Goal: Task Accomplishment & Management: Use online tool/utility

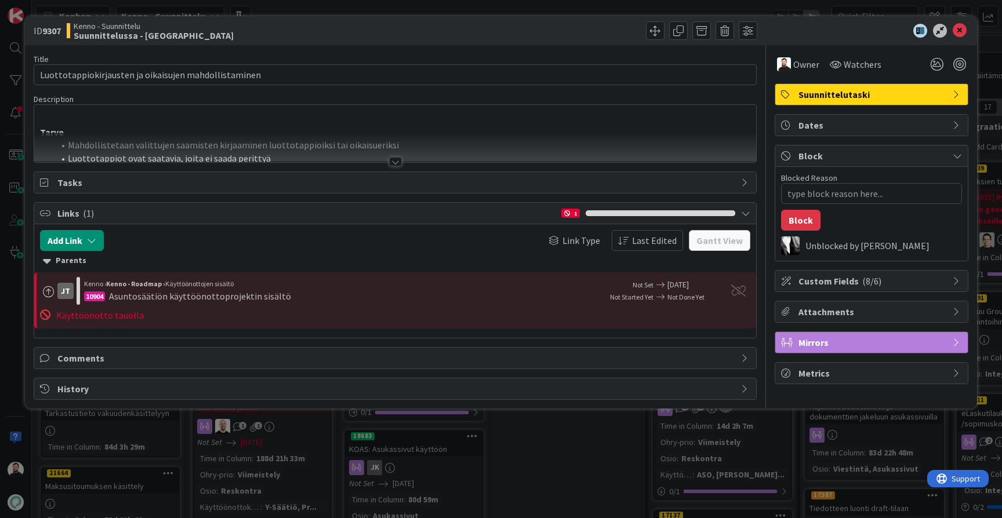
type textarea "x"
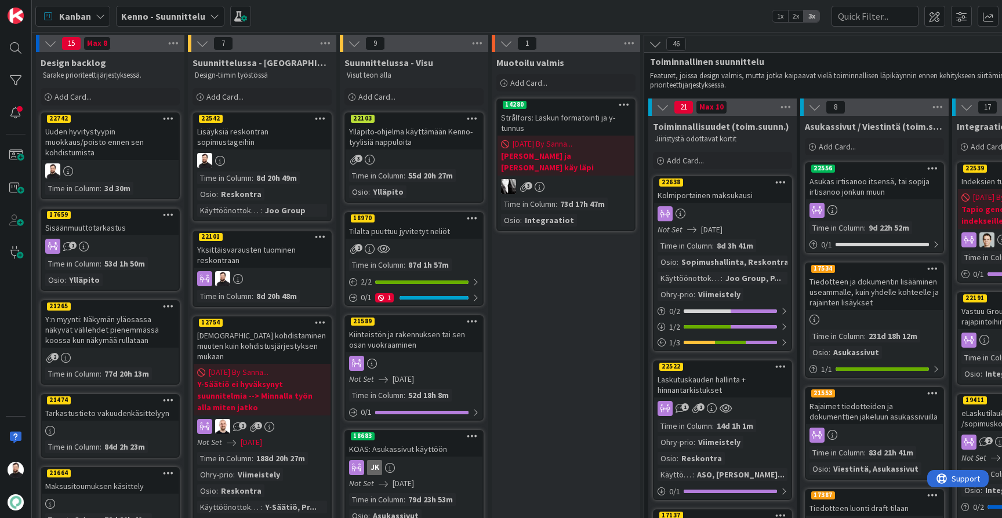
click at [881, 2] on div "Kanban Kenno - Suunnittelu 1x 2x 3x" at bounding box center [517, 16] width 970 height 32
click at [301, 131] on div "Lisäyksiä reskontran sopimustageihin" at bounding box center [262, 137] width 137 height 26
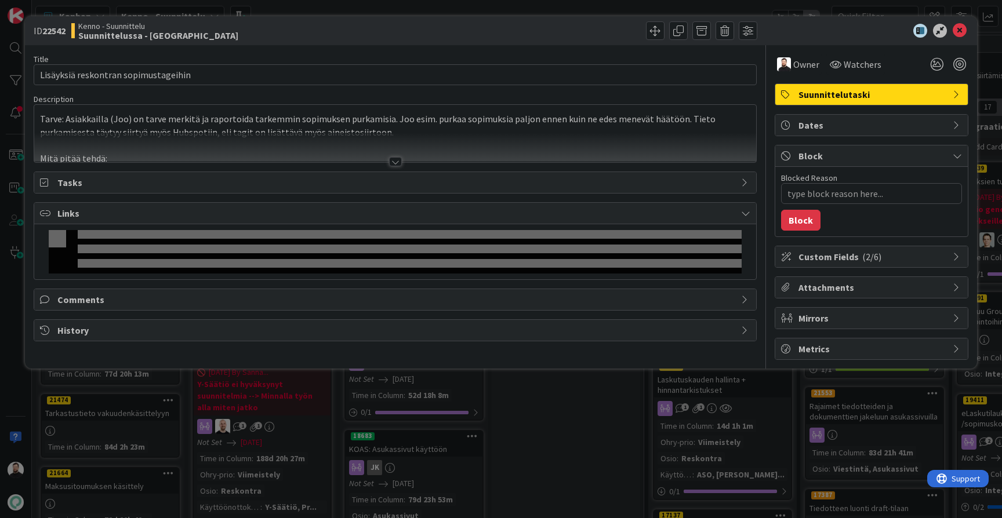
type textarea "x"
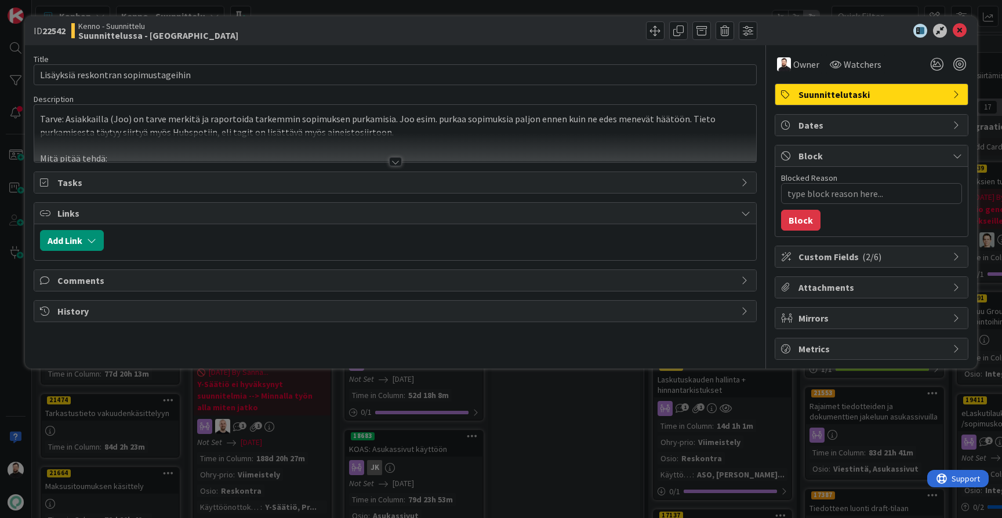
click at [395, 164] on div at bounding box center [395, 161] width 13 height 9
